Goal: Task Accomplishment & Management: Manage account settings

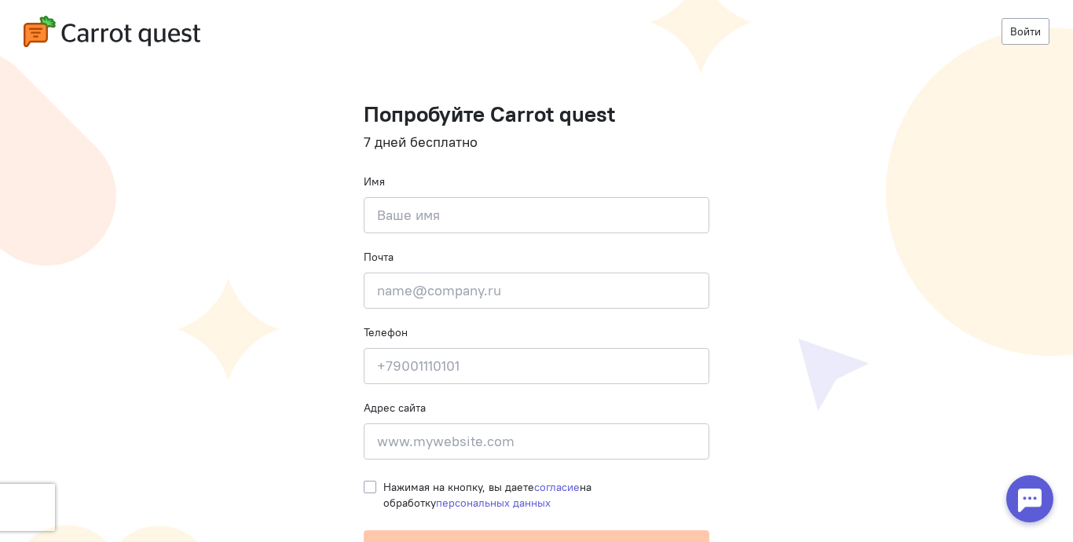
scroll to position [123, 0]
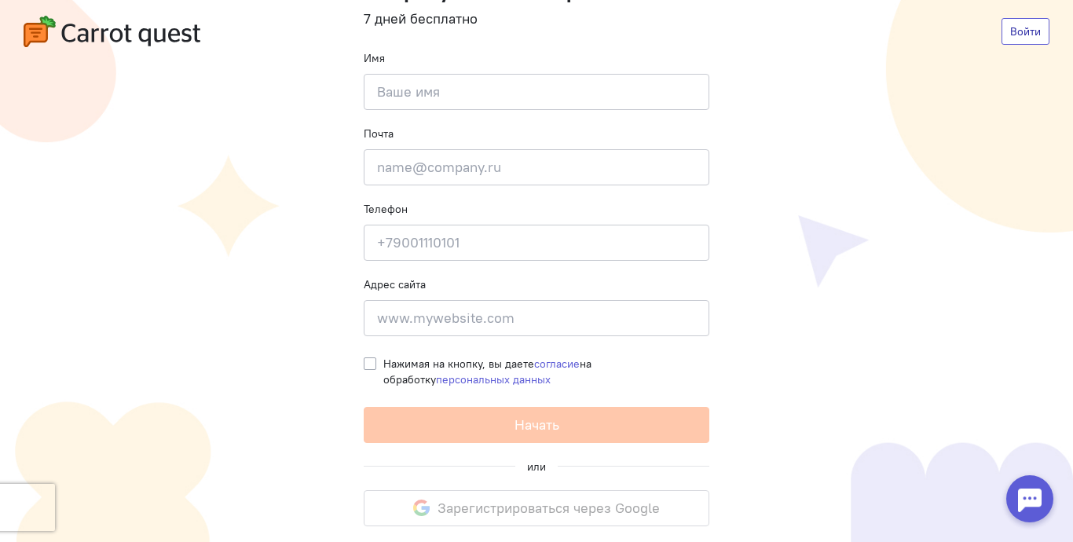
click at [1024, 35] on link "Войти" at bounding box center [1026, 31] width 48 height 27
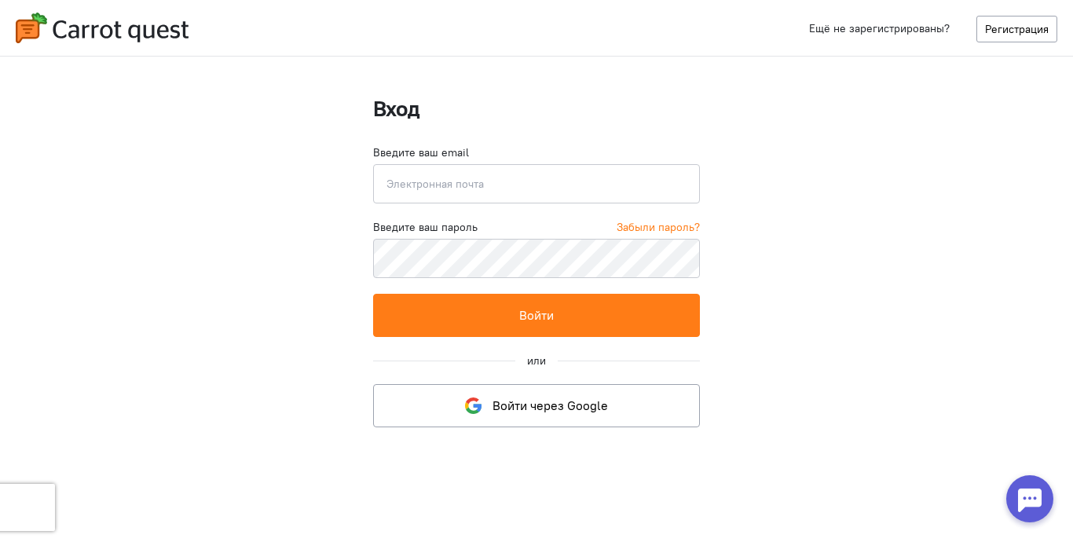
type input "[EMAIL_ADDRESS][DOMAIN_NAME]"
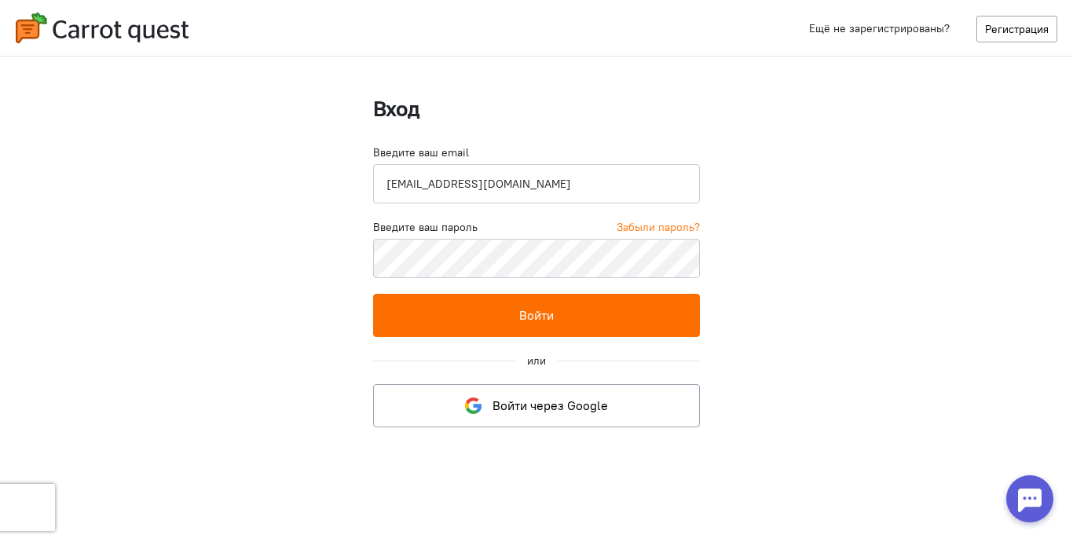
click at [618, 324] on button "Войти" at bounding box center [536, 315] width 326 height 43
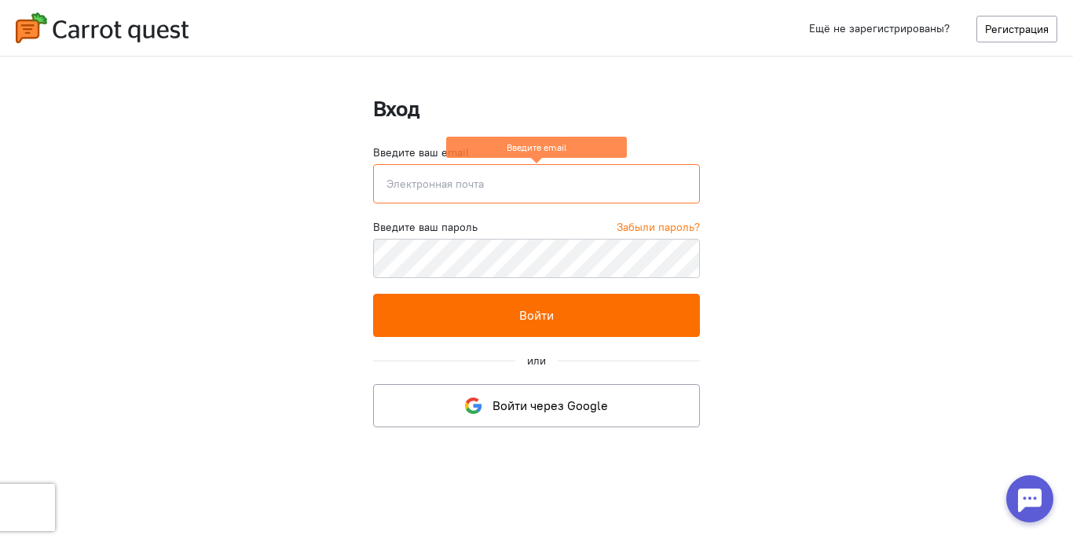
click at [599, 329] on button "Войти" at bounding box center [536, 315] width 326 height 43
click at [686, 309] on button "Войти" at bounding box center [536, 315] width 326 height 43
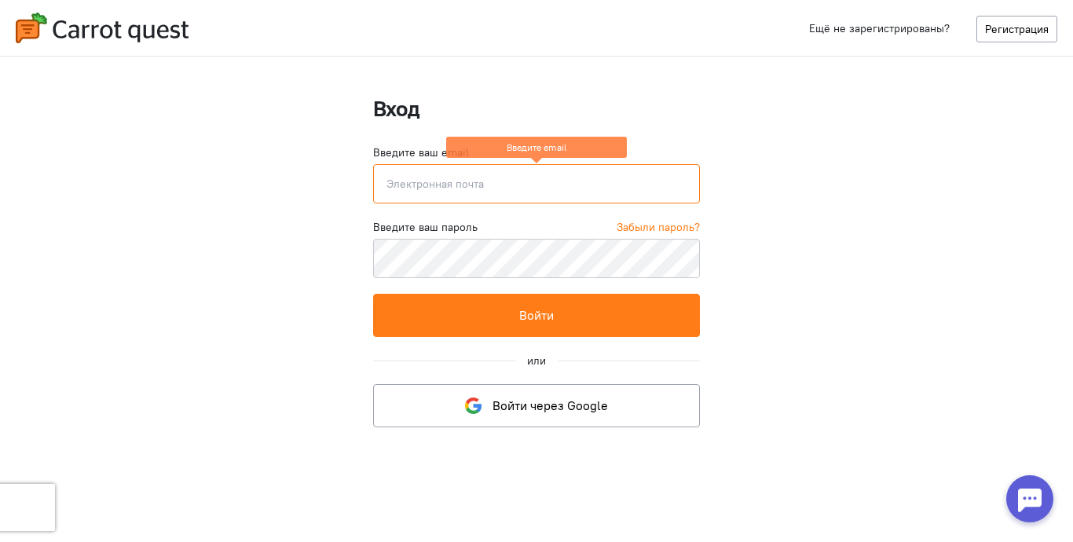
click at [485, 182] on input "email" at bounding box center [536, 183] width 326 height 39
type input "[EMAIL_ADDRESS][DOMAIN_NAME]"
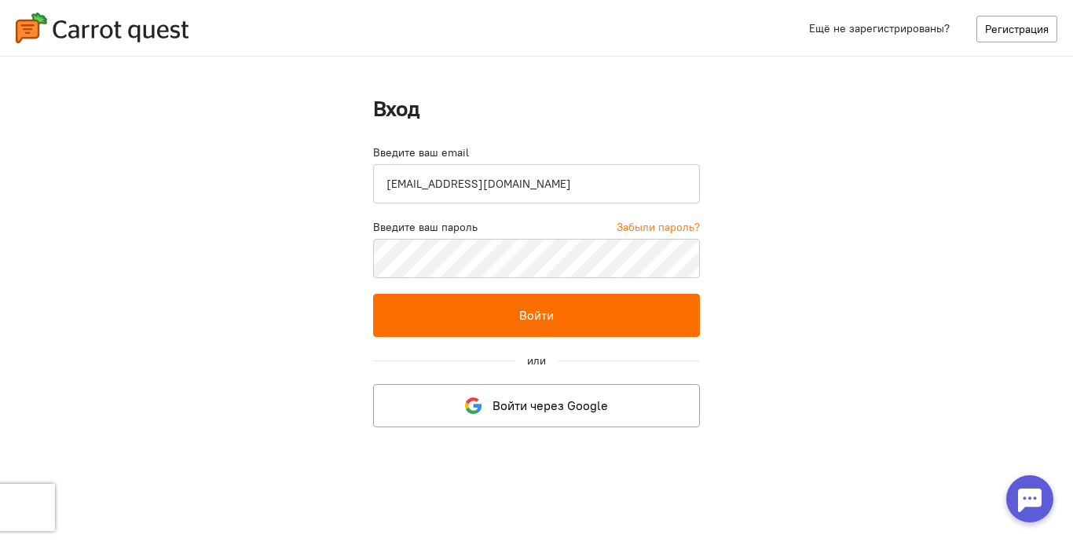
click at [496, 325] on button "Войти" at bounding box center [536, 315] width 326 height 43
